Goal: Task Accomplishment & Management: Manage account settings

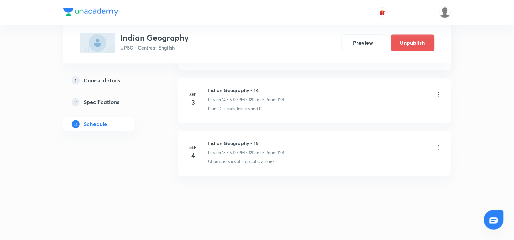
click at [437, 148] on icon at bounding box center [439, 147] width 7 height 7
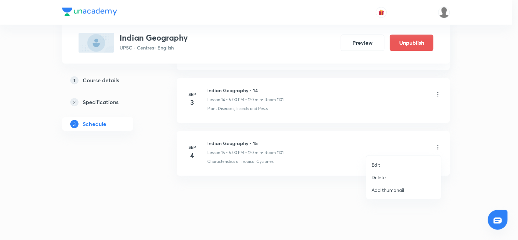
click at [390, 159] on li "Edit" at bounding box center [403, 164] width 75 height 13
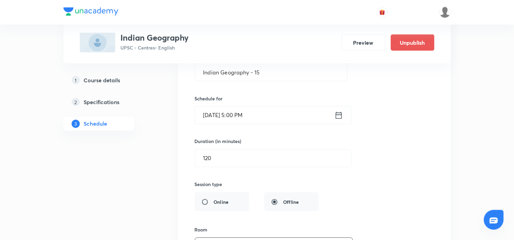
scroll to position [880, 0]
click at [339, 118] on icon at bounding box center [339, 116] width 9 height 10
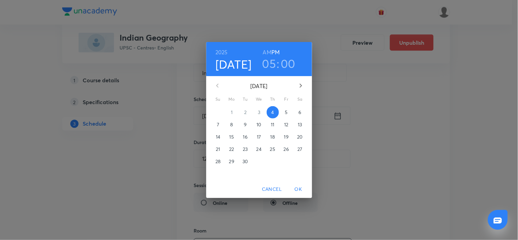
click at [261, 66] on div "05 : 00" at bounding box center [278, 63] width 47 height 14
click at [268, 64] on h3 "05" at bounding box center [269, 63] width 14 height 14
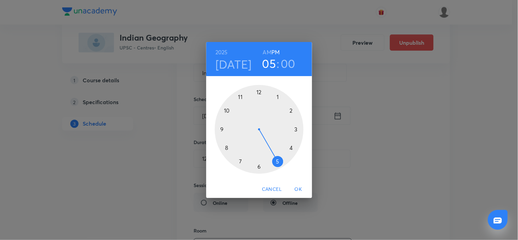
click at [291, 148] on div at bounding box center [259, 129] width 89 height 89
click at [258, 168] on div at bounding box center [259, 129] width 89 height 89
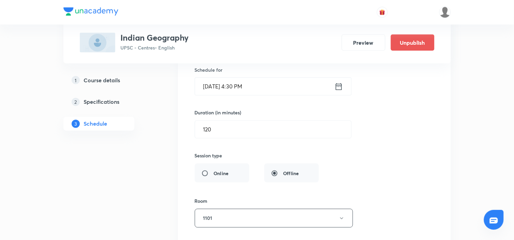
scroll to position [909, 0]
click at [206, 131] on input "120" at bounding box center [273, 129] width 156 height 17
click at [410, 158] on div "Session title 21/99 Indian Geography - 15 ​ Schedule for Sep 4, 2025, 4:30 PM ​…" at bounding box center [314, 158] width 239 height 297
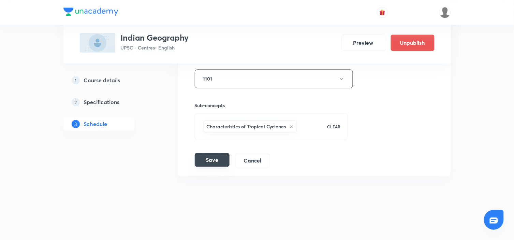
click at [210, 165] on button "Save" at bounding box center [212, 160] width 35 height 14
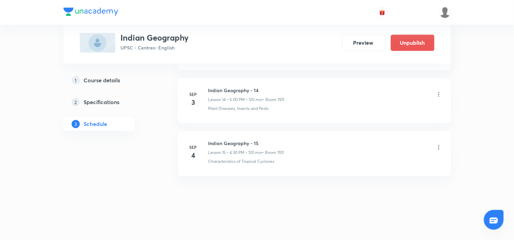
click at [224, 141] on h6 "Indian Geography - 15" at bounding box center [246, 143] width 76 height 7
copy h6 "Indian Geography - 15"
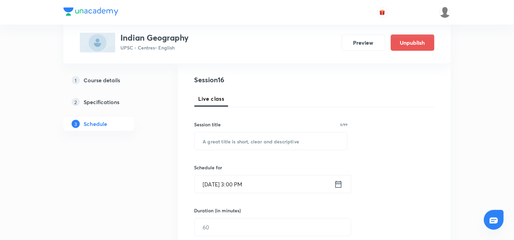
scroll to position [73, 0]
click at [224, 141] on input "text" at bounding box center [271, 140] width 153 height 17
paste input "Indian Geography - 15"
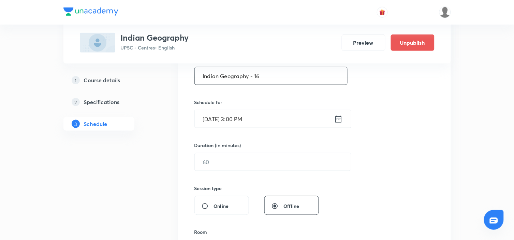
scroll to position [141, 0]
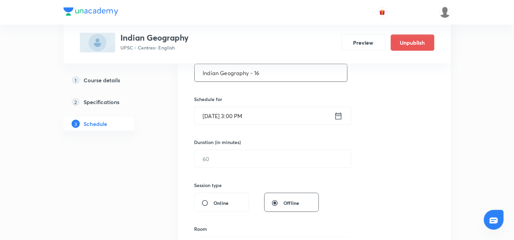
type input "Indian Geography - 16"
click at [340, 115] on icon at bounding box center [338, 116] width 9 height 10
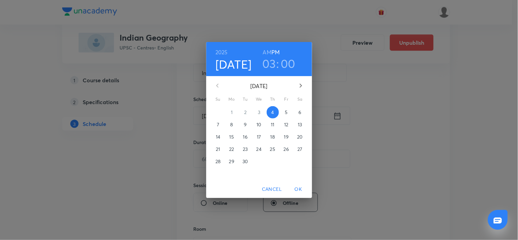
click at [287, 110] on p "5" at bounding box center [286, 112] width 3 height 7
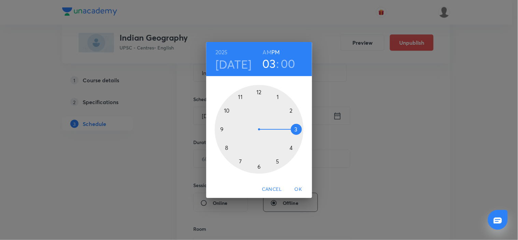
click at [291, 148] on div at bounding box center [259, 129] width 89 height 89
click at [257, 166] on div at bounding box center [259, 129] width 89 height 89
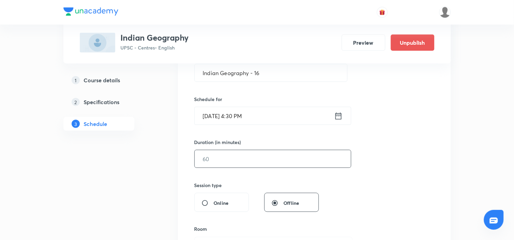
click at [271, 162] on input "text" at bounding box center [273, 158] width 156 height 17
type input "120"
click at [411, 192] on div "Session 16 Live class Session title 21/99 Indian Geography - 16 ​ Schedule for …" at bounding box center [314, 166] width 240 height 320
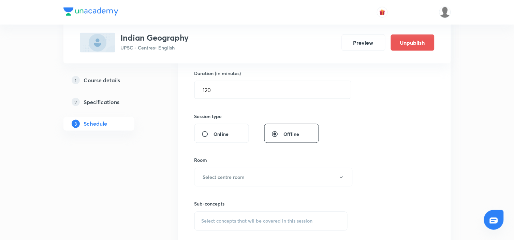
scroll to position [210, 0]
click at [298, 170] on button "Select centre room" at bounding box center [273, 177] width 158 height 19
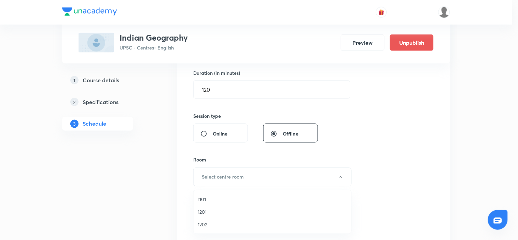
click at [202, 193] on li "1101" at bounding box center [272, 199] width 158 height 13
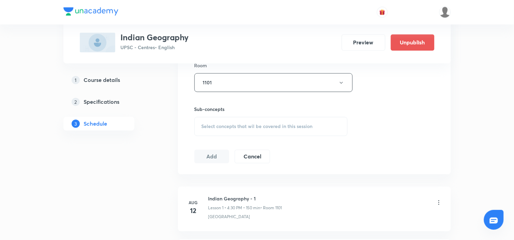
scroll to position [306, 0]
click at [274, 114] on div "Sub-concepts Select concepts that wil be covered in this session" at bounding box center [271, 119] width 154 height 30
click at [269, 124] on span "Select concepts that wil be covered in this session" at bounding box center [257, 124] width 111 height 5
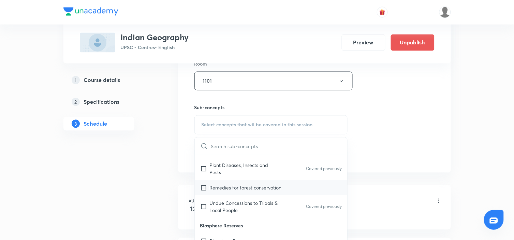
scroll to position [403, 0]
click at [277, 188] on p "Remedies for forest conservation" at bounding box center [246, 187] width 72 height 7
checkbox input "true"
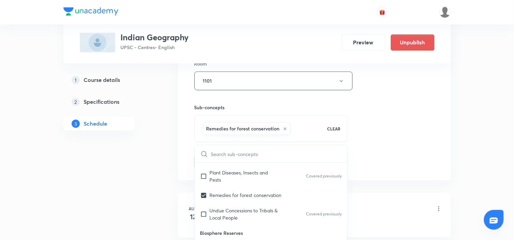
click at [398, 122] on div "Session 16 Live class Session title 21/99 Indian Geography - 16 ​ Schedule for …" at bounding box center [314, 5] width 240 height 328
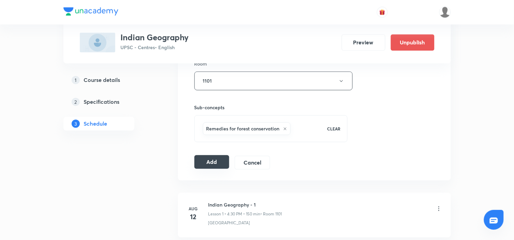
click at [208, 165] on button "Add" at bounding box center [211, 162] width 35 height 14
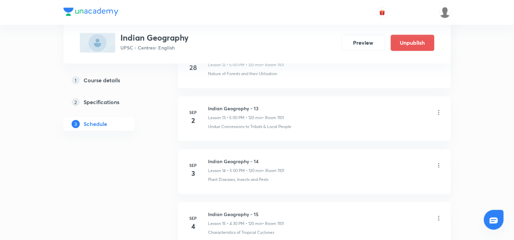
scroll to position [1109, 0]
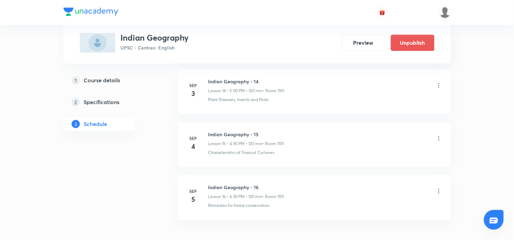
click at [76, 10] on img at bounding box center [90, 12] width 55 height 8
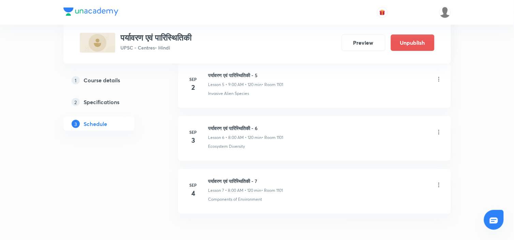
scroll to position [678, 0]
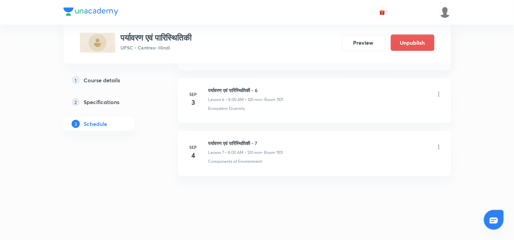
click at [245, 143] on h6 "पर्यावरण एवं पारिस्थितिकी - 7" at bounding box center [245, 143] width 75 height 7
copy h6 "पर्यावरण एवं पारिस्थितिकी - 7"
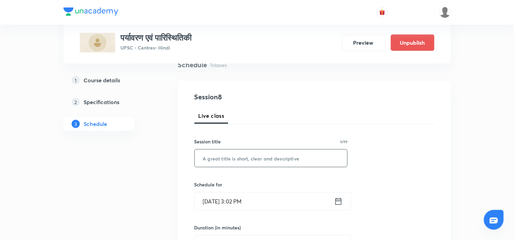
scroll to position [56, 0]
click at [235, 159] on input "text" at bounding box center [271, 157] width 153 height 17
paste input "पर्यावरण एवं पारिस्थितिकी - 7"
type input "पर्यावरण एवं पारिस्थितिकी - 8"
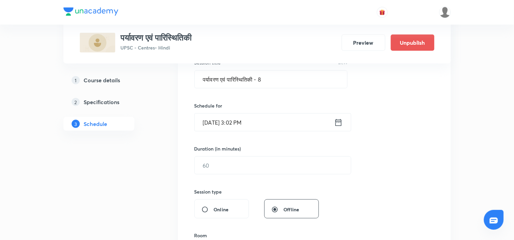
scroll to position [137, 0]
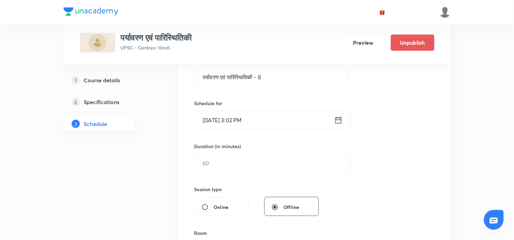
click at [336, 120] on icon at bounding box center [338, 120] width 9 height 10
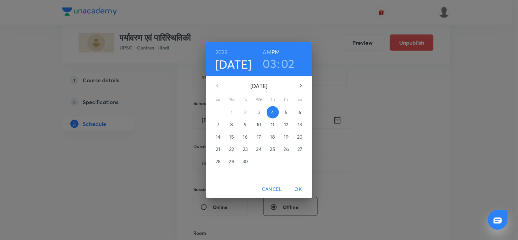
click at [285, 111] on p "5" at bounding box center [286, 112] width 3 height 7
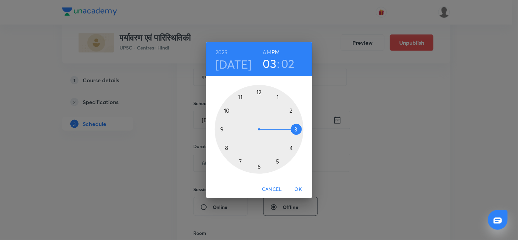
click at [265, 49] on h6 "AM" at bounding box center [267, 52] width 9 height 10
click at [226, 148] on div at bounding box center [259, 129] width 89 height 89
click at [259, 94] on div at bounding box center [259, 129] width 89 height 89
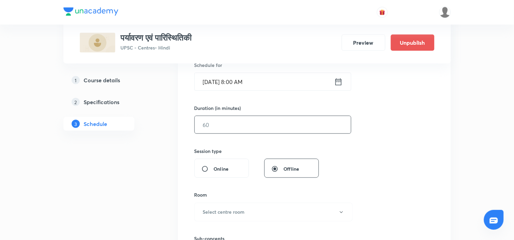
scroll to position [176, 0]
click at [249, 123] on input "text" at bounding box center [273, 123] width 156 height 17
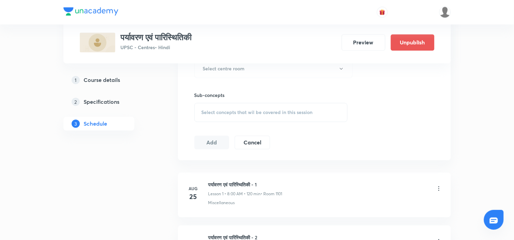
scroll to position [320, 0]
type input "120"
click at [310, 70] on button "Select centre room" at bounding box center [273, 67] width 158 height 19
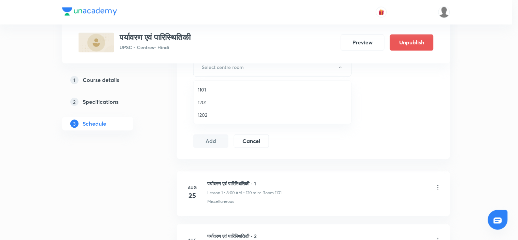
click at [201, 89] on span "1101" at bounding box center [272, 89] width 149 height 7
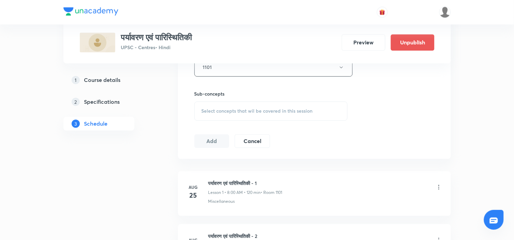
click at [239, 107] on div "Select concepts that wil be covered in this session" at bounding box center [271, 111] width 154 height 19
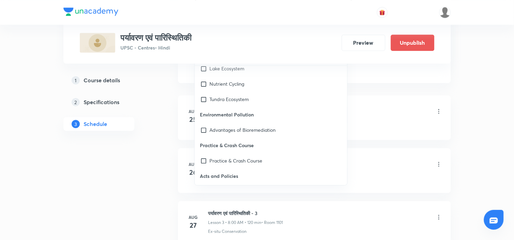
scroll to position [988, 0]
click at [251, 125] on div "Advantages of Bioremediation" at bounding box center [271, 129] width 153 height 15
checkbox input "true"
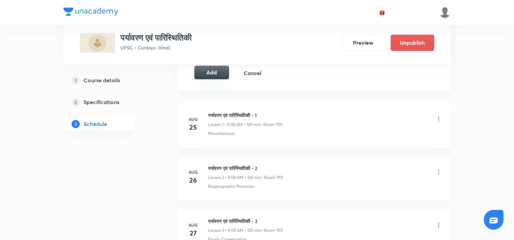
click at [214, 73] on button "Add" at bounding box center [211, 73] width 35 height 14
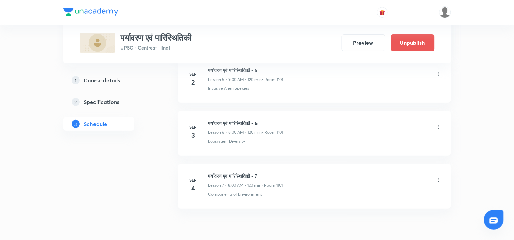
scroll to position [686, 0]
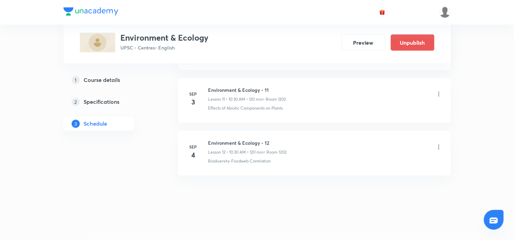
click at [236, 145] on h6 "Environment & Ecology - 12" at bounding box center [247, 143] width 78 height 7
copy h6 "Environment & Ecology - 12"
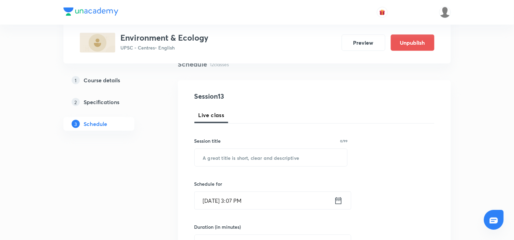
scroll to position [57, 0]
click at [235, 153] on input "text" at bounding box center [271, 156] width 153 height 17
paste input "Environment & Ecology - 12"
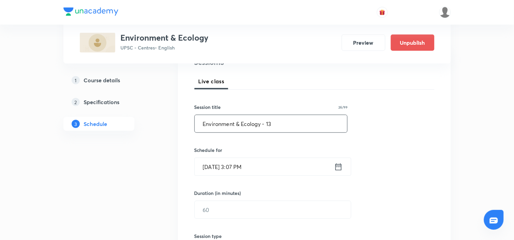
scroll to position [100, 0]
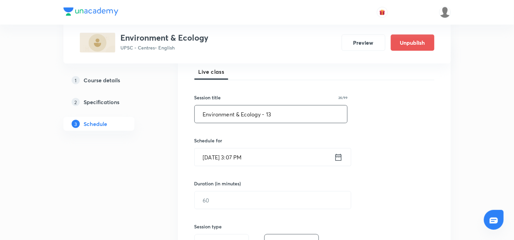
type input "Environment & Ecology - 13"
click at [340, 157] on icon at bounding box center [338, 157] width 9 height 10
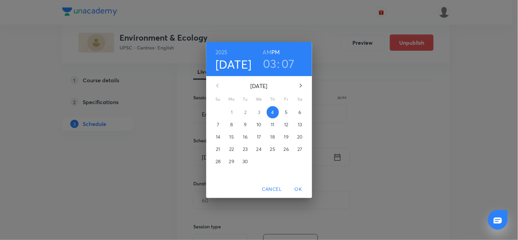
click at [286, 111] on p "5" at bounding box center [286, 112] width 3 height 7
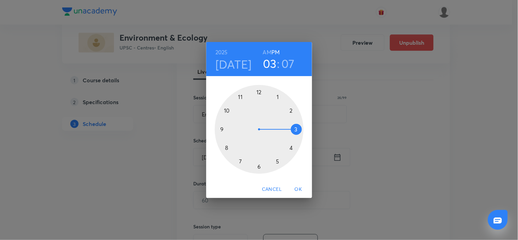
click at [269, 53] on h6 "AM" at bounding box center [267, 52] width 9 height 10
click at [227, 112] on div at bounding box center [259, 129] width 89 height 89
click at [257, 165] on div at bounding box center [259, 129] width 89 height 89
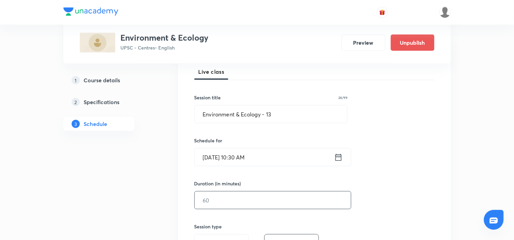
click at [250, 208] on input "text" at bounding box center [273, 199] width 156 height 17
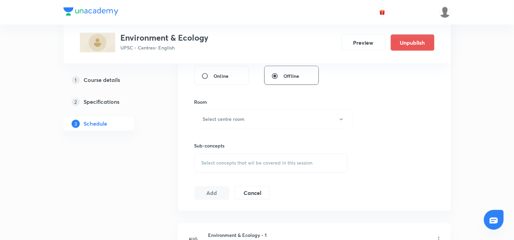
scroll to position [268, 0]
type input "120"
click at [242, 113] on button "Select centre room" at bounding box center [273, 119] width 158 height 19
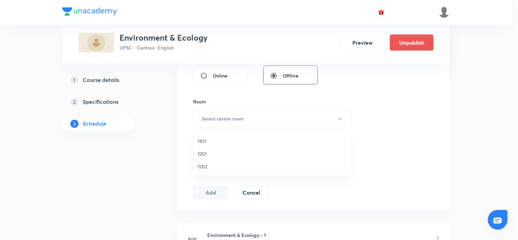
click at [199, 165] on span "1202" at bounding box center [272, 166] width 149 height 7
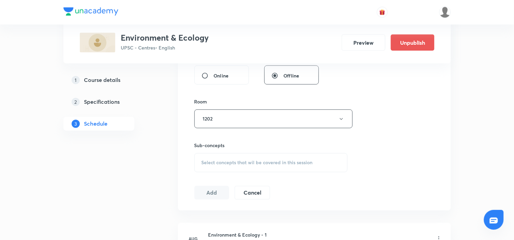
click at [232, 162] on span "Select concepts that wil be covered in this session" at bounding box center [257, 162] width 111 height 5
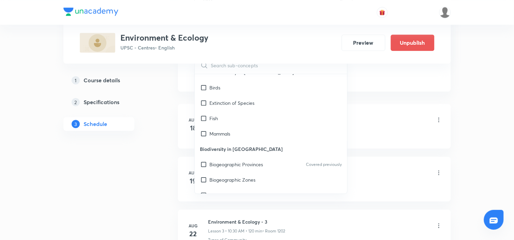
scroll to position [87, 0]
click at [257, 181] on div "Biogeographic Zones" at bounding box center [271, 179] width 153 height 15
checkbox input "true"
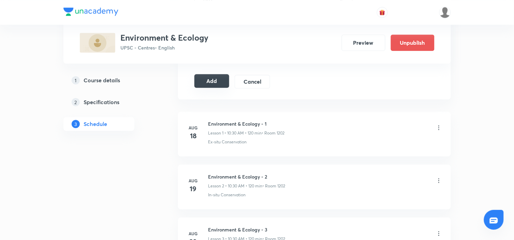
click at [208, 75] on button "Add" at bounding box center [211, 81] width 35 height 14
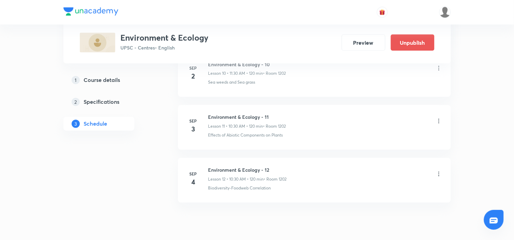
scroll to position [950, 0]
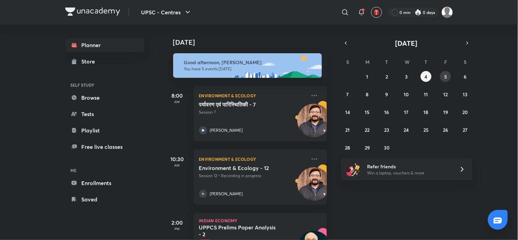
click at [448, 76] on button "5" at bounding box center [445, 76] width 11 height 11
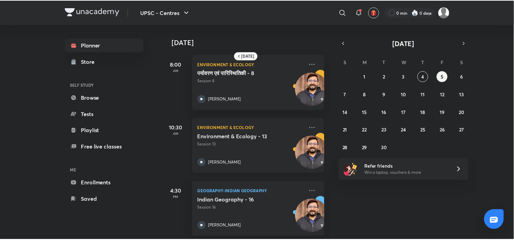
scroll to position [8, 0]
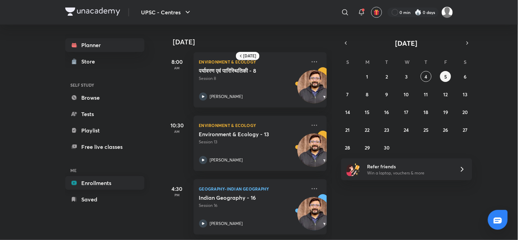
click at [127, 180] on link "Enrollments" at bounding box center [104, 183] width 79 height 14
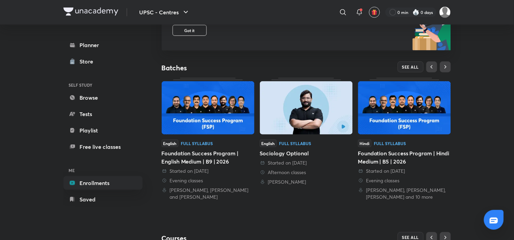
scroll to position [103, 0]
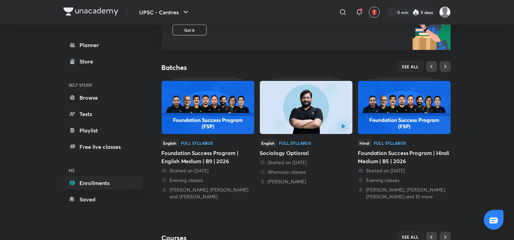
click at [421, 109] on img at bounding box center [404, 107] width 93 height 53
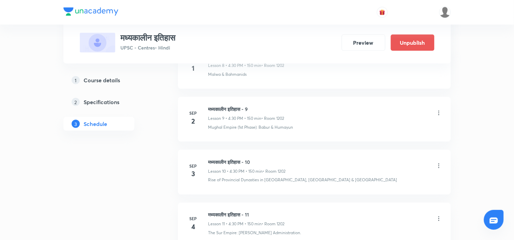
scroll to position [889, 0]
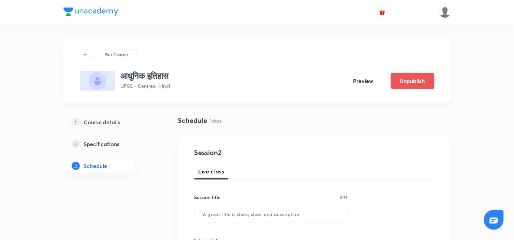
scroll to position [360, 0]
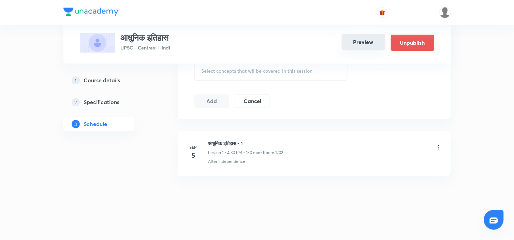
click at [366, 45] on button "Preview" at bounding box center [364, 42] width 44 height 16
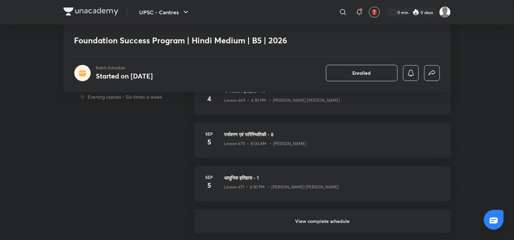
scroll to position [276, 0]
